Goal: Information Seeking & Learning: Learn about a topic

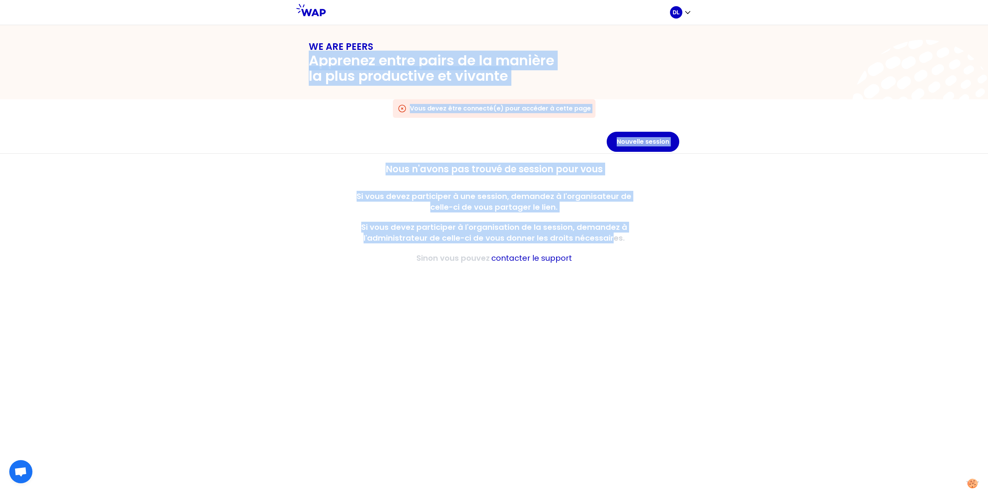
click at [312, 14] on icon at bounding box center [310, 10] width 29 height 12
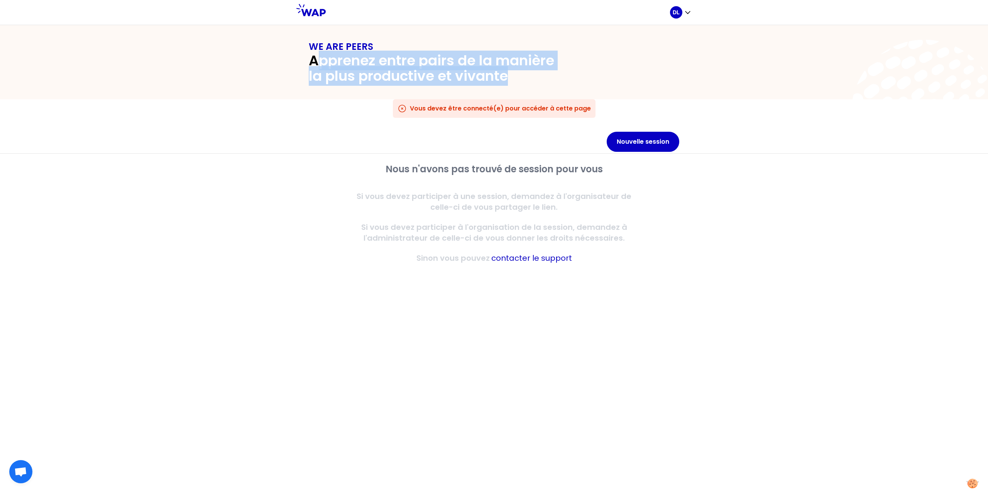
drag, startPoint x: 454, startPoint y: 64, endPoint x: 531, endPoint y: 69, distance: 77.3
click at [531, 69] on h2 "Apprenez entre pairs de la manière la plus productive et vivante" at bounding box center [438, 68] width 259 height 31
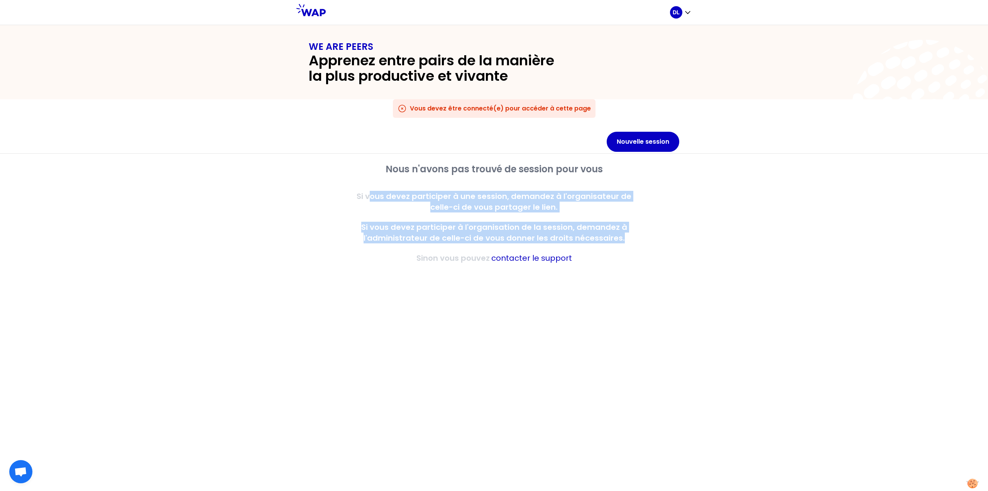
drag, startPoint x: 359, startPoint y: 196, endPoint x: 642, endPoint y: 241, distance: 286.9
click at [642, 241] on div "Nous n'avons pas trouvé de session pour vous Si vous devez participer à une ses…" at bounding box center [494, 213] width 371 height 100
